Goal: Task Accomplishment & Management: Complete application form

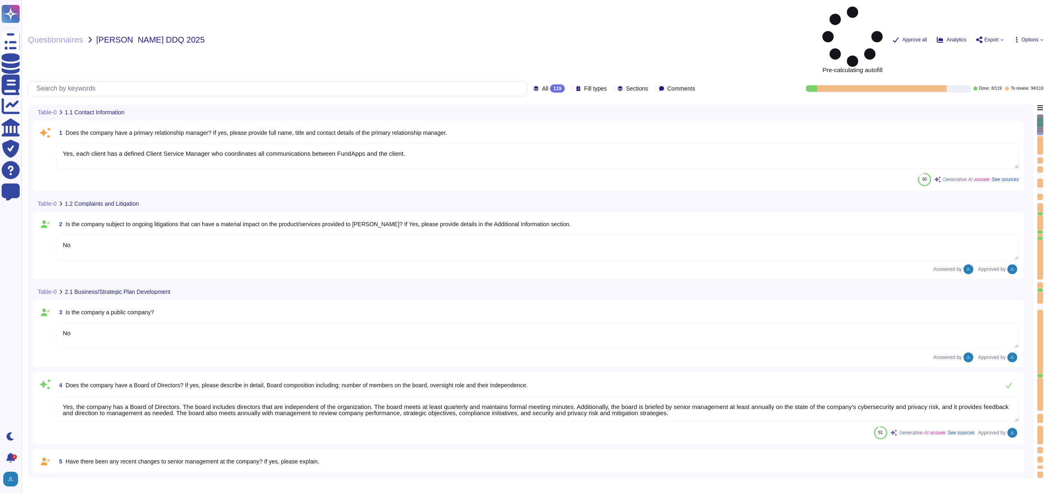
type textarea "Yes, each client has a defined Client Service Manager who coordinates all commu…"
type textarea "No"
type textarea "Yes, the company has a Board of Directors. The board includes directors that ar…"
type textarea "No"
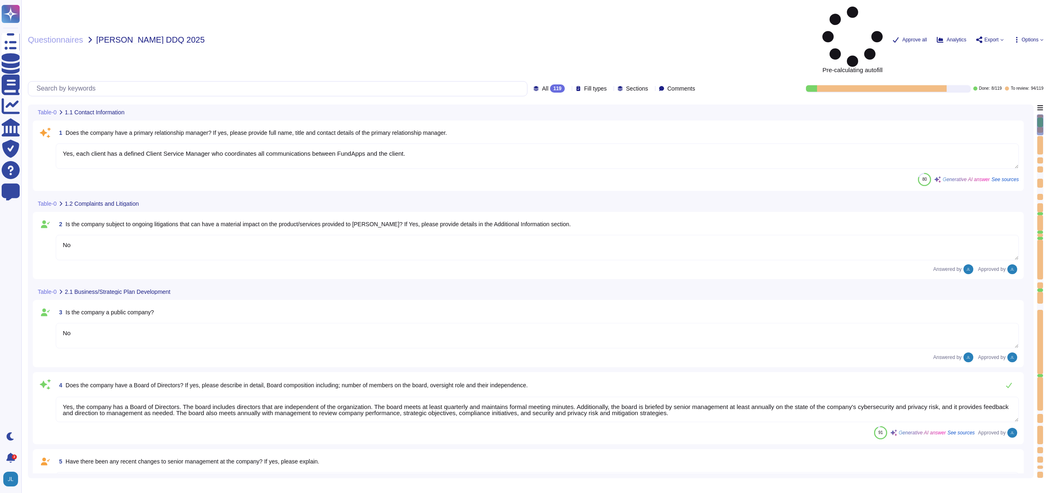
type textarea "Client responsibilities with regards to FundApps platform are set out in client…"
type textarea "Privately held."
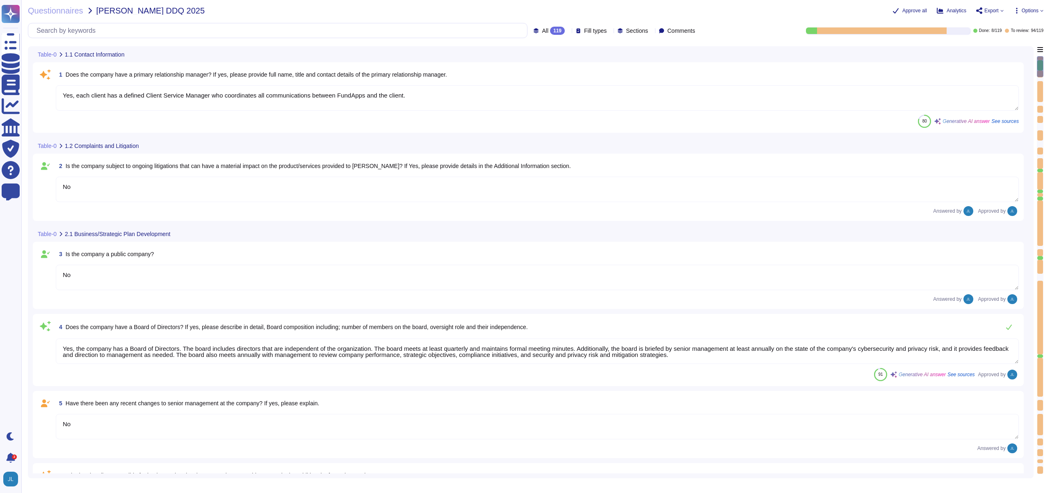
click at [384, 104] on textarea "Yes, each client has a defined Client Service Manager who coordinates all commu…" at bounding box center [537, 97] width 963 height 25
